Goal: Information Seeking & Learning: Find contact information

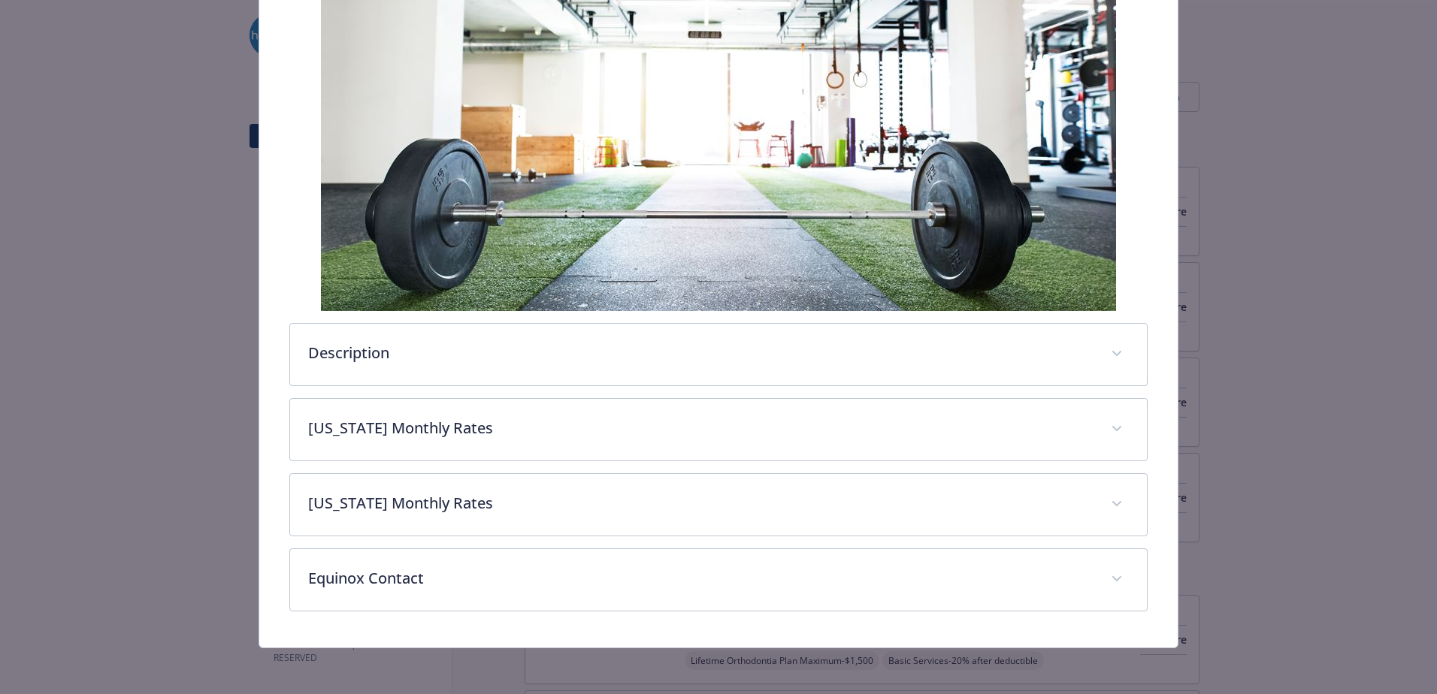
scroll to position [287, 0]
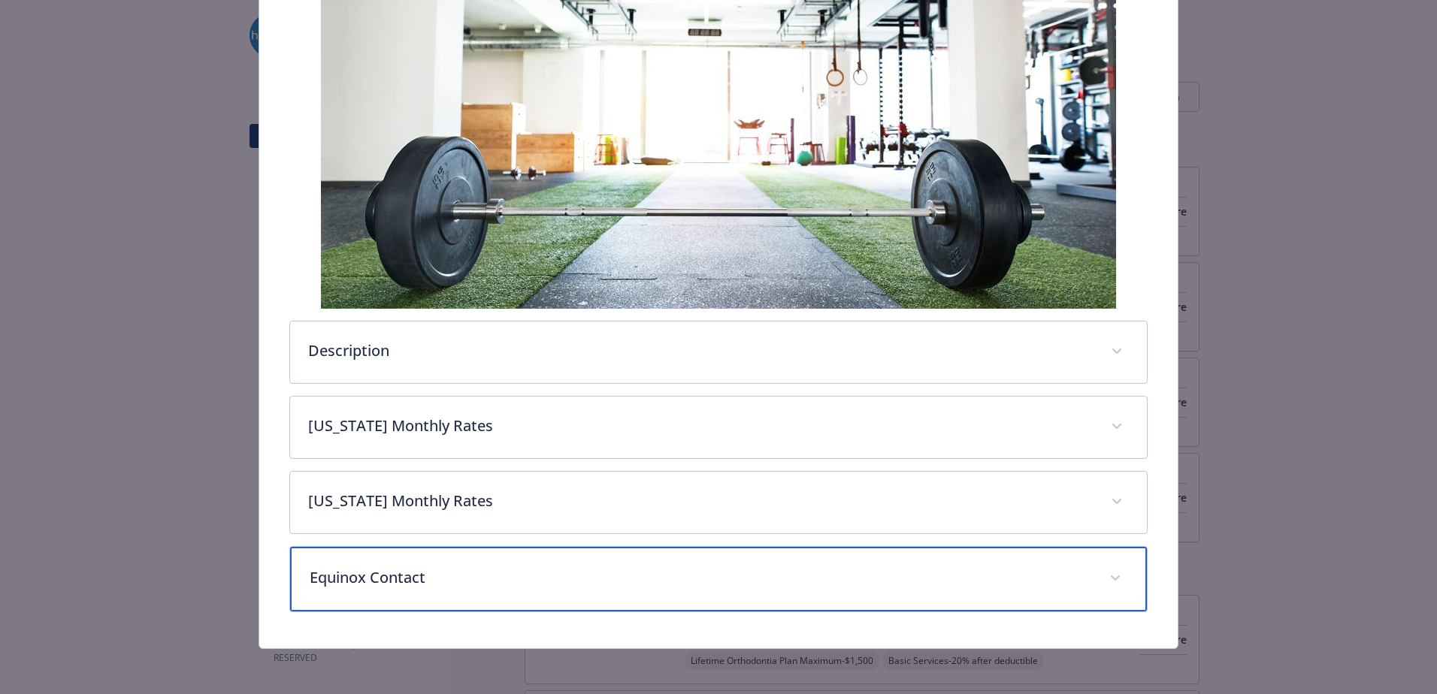
click at [418, 585] on p "Equinox Contact" at bounding box center [700, 577] width 781 height 23
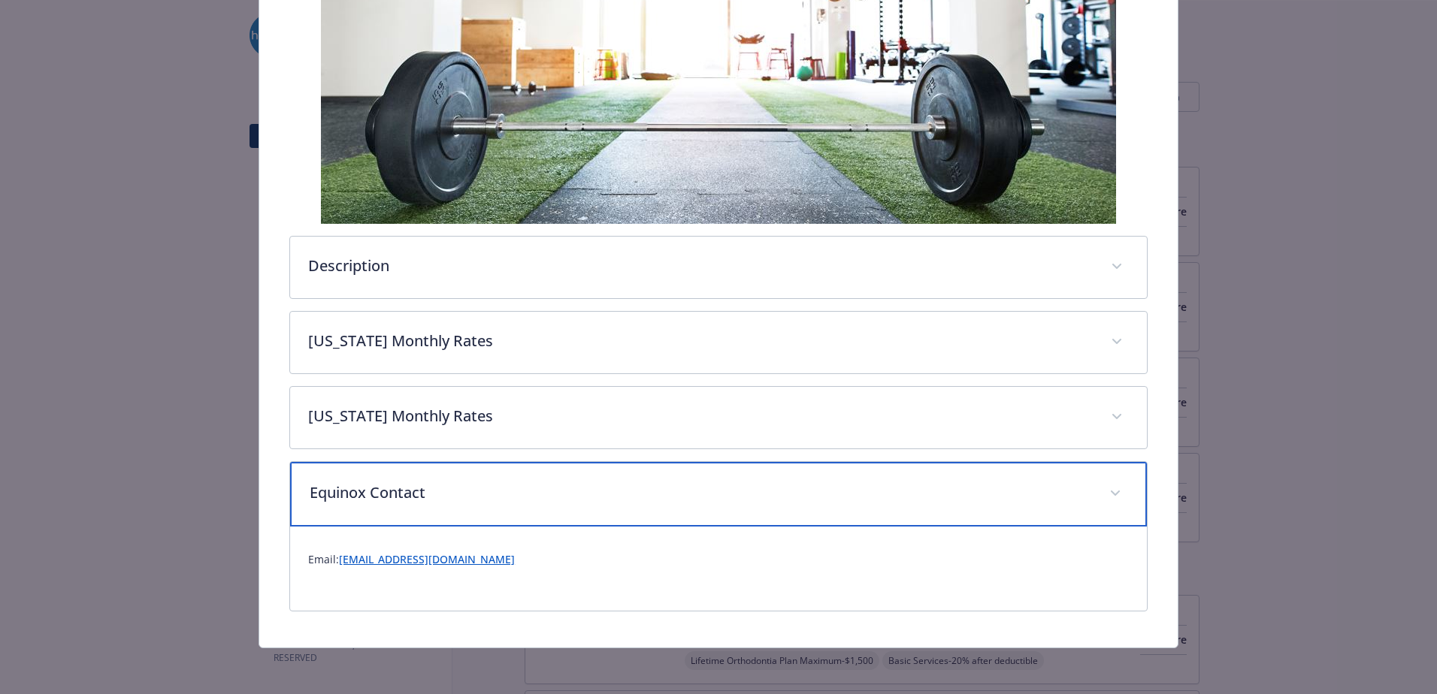
scroll to position [374, 0]
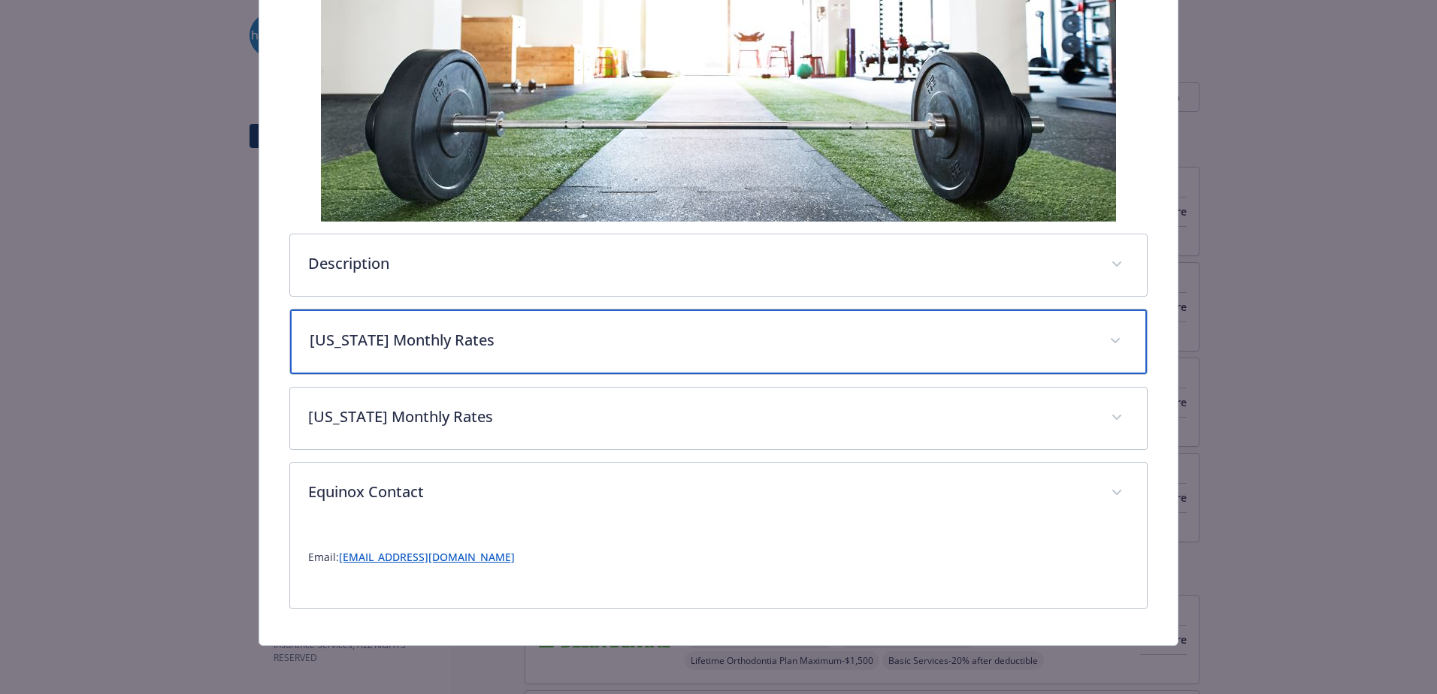
click at [561, 351] on div "[US_STATE] Monthly Rates" at bounding box center [718, 342] width 857 height 65
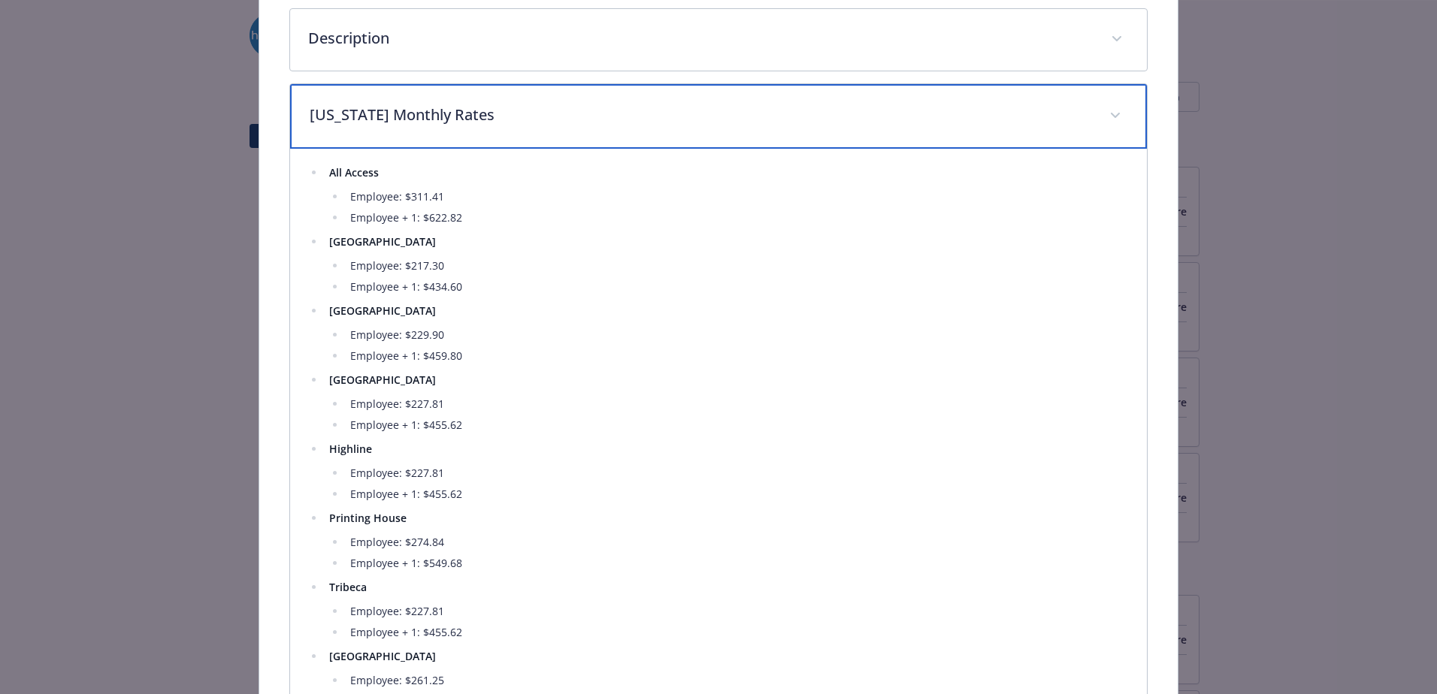
scroll to position [675, 0]
